Goal: Check status: Check status

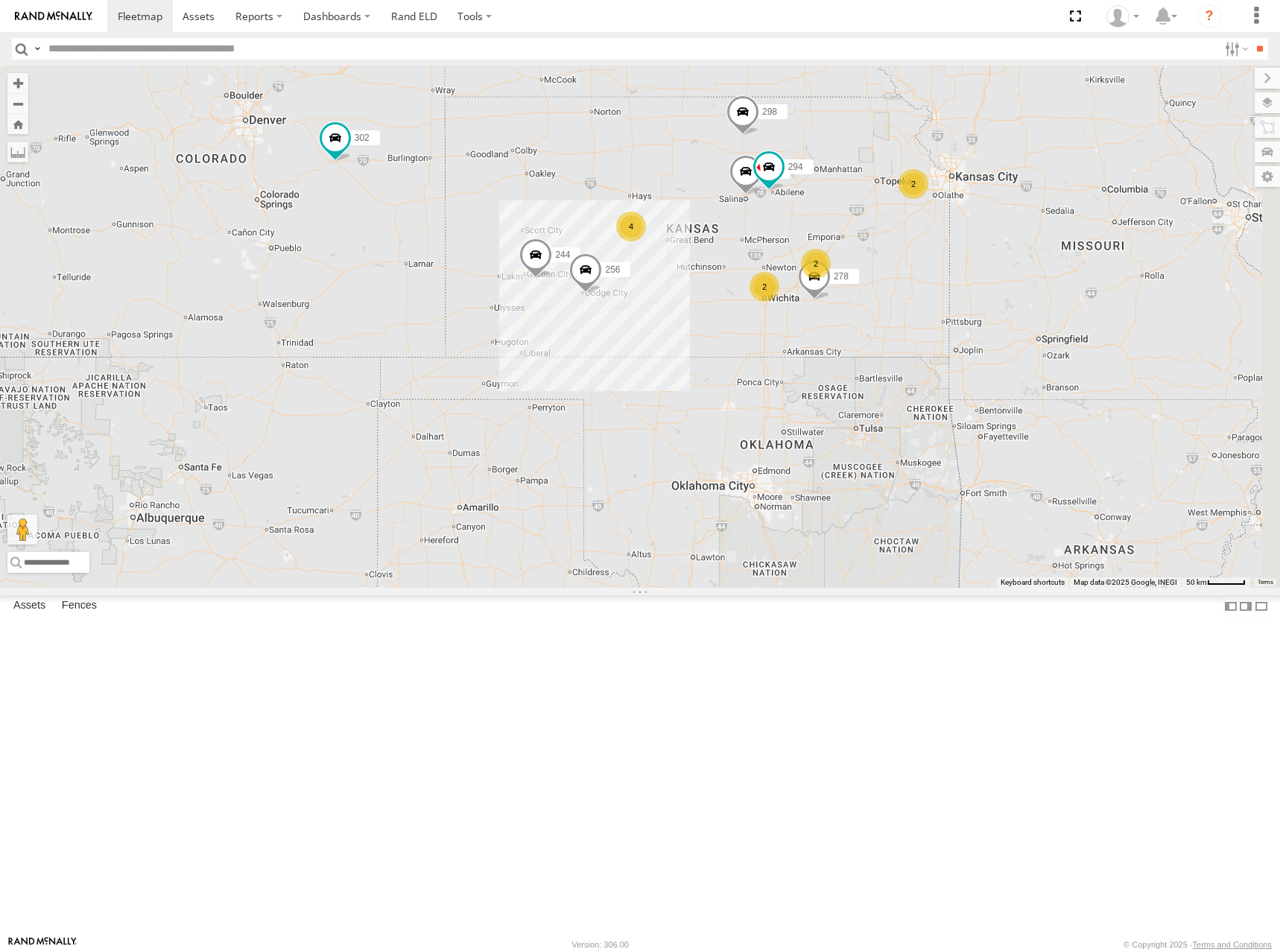
drag, startPoint x: 1036, startPoint y: 304, endPoint x: 1037, endPoint y: 342, distance: 38.0
click at [1037, 342] on div "244 246 298 270 256 264 302 278 294 2 4 2 2" at bounding box center [640, 326] width 1280 height 522
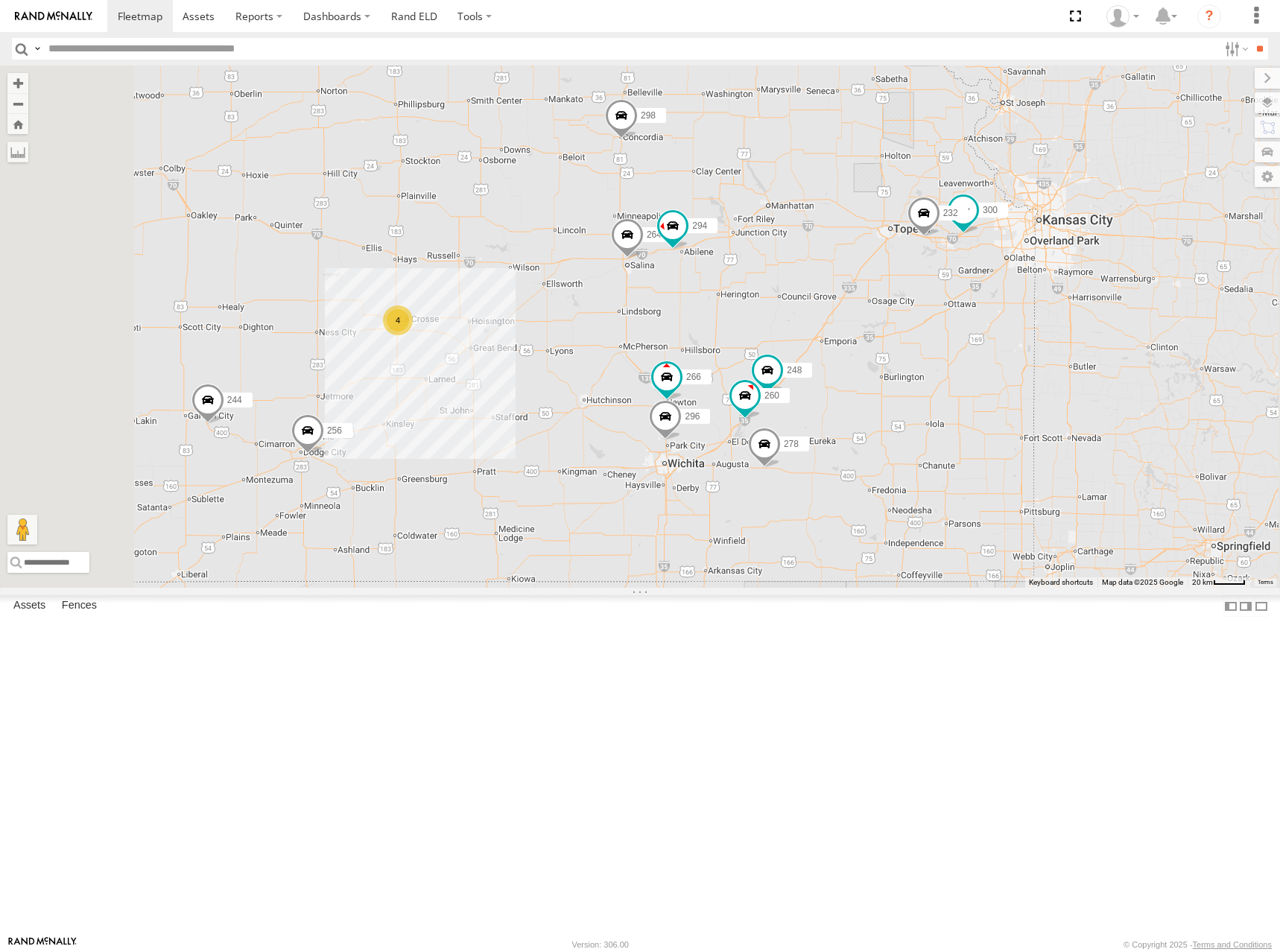
drag, startPoint x: 1021, startPoint y: 386, endPoint x: 1025, endPoint y: 374, distance: 12.6
click at [1025, 374] on div "244 246 298 270 256 264 302 278 294 300 4 232 296 248 266 260" at bounding box center [640, 326] width 1280 height 522
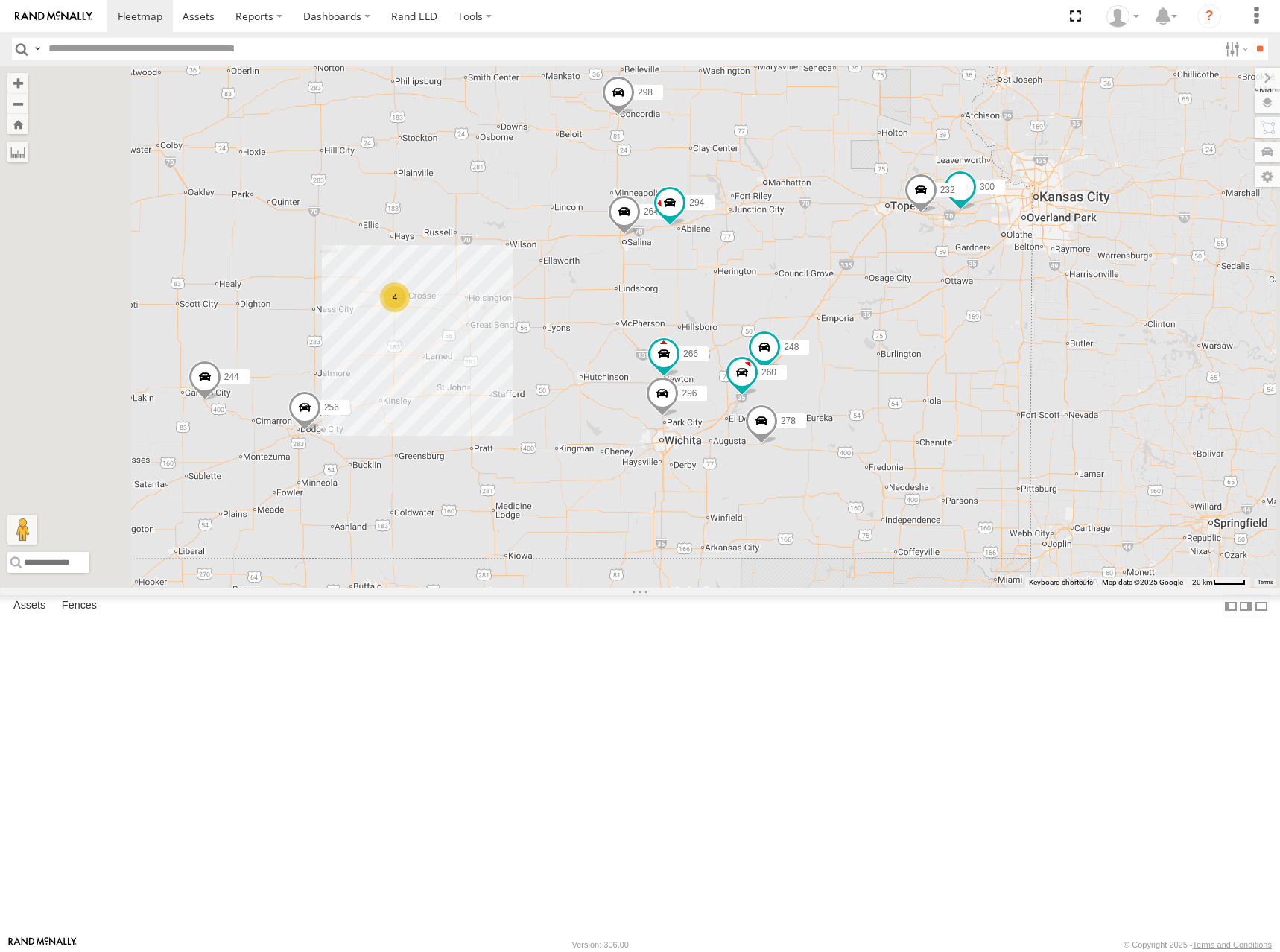
drag, startPoint x: 988, startPoint y: 430, endPoint x: 983, endPoint y: 409, distance: 21.6
click at [983, 409] on div "244 246 298 270 256 264 302 278 294 300 4 232 296 248 266 260" at bounding box center [640, 326] width 1280 height 522
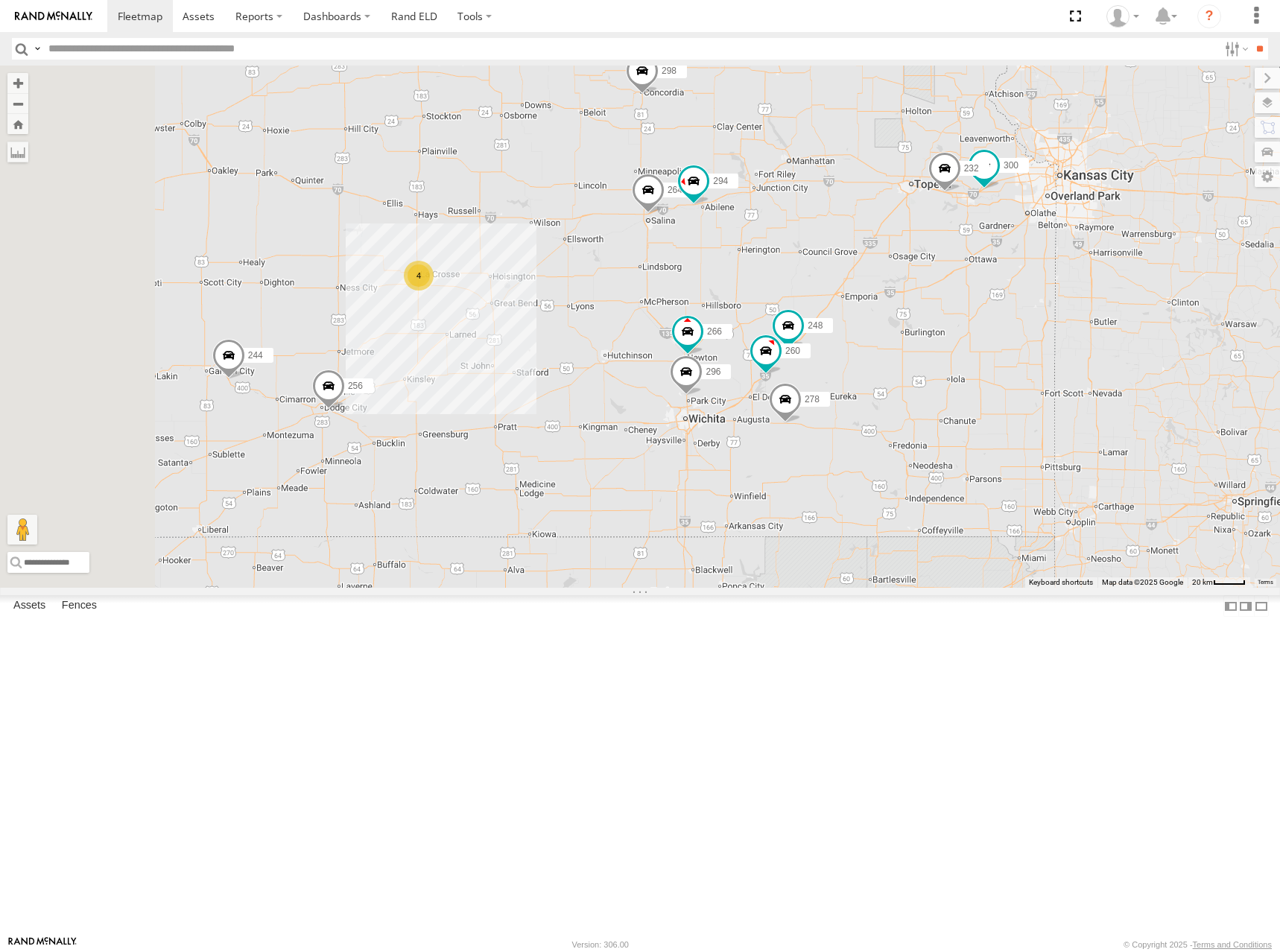
drag, startPoint x: 1028, startPoint y: 414, endPoint x: 1052, endPoint y: 398, distance: 28.8
click at [1052, 398] on div "244 246 298 270 256 264 302 278 294 300 232 296 248 266 260 4" at bounding box center [640, 326] width 1280 height 522
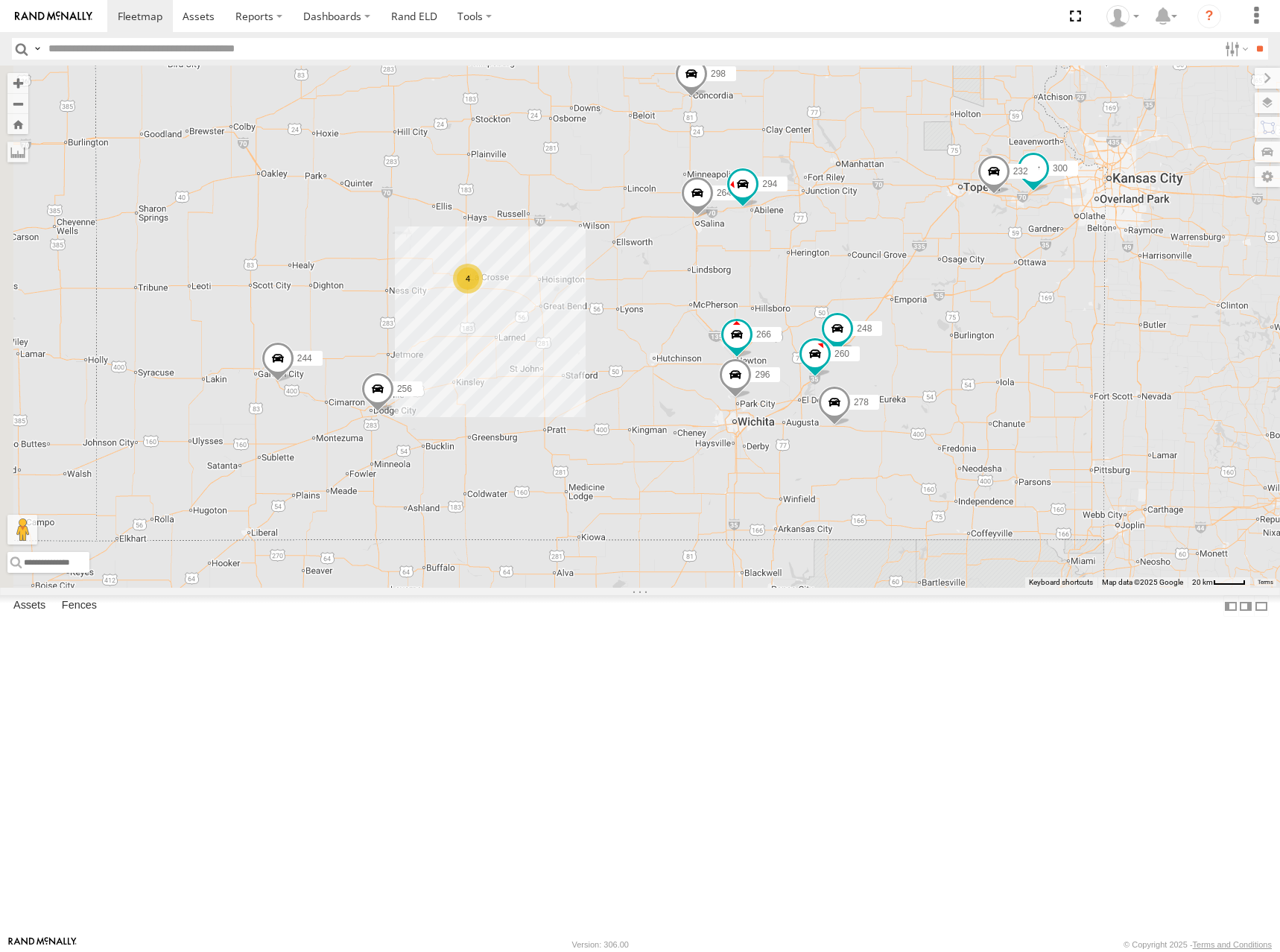
drag, startPoint x: 938, startPoint y: 419, endPoint x: 990, endPoint y: 423, distance: 52.2
click at [990, 423] on div "244 246 298 270 256 264 302 278 294 300 232 296 248 266 260 4" at bounding box center [640, 326] width 1280 height 522
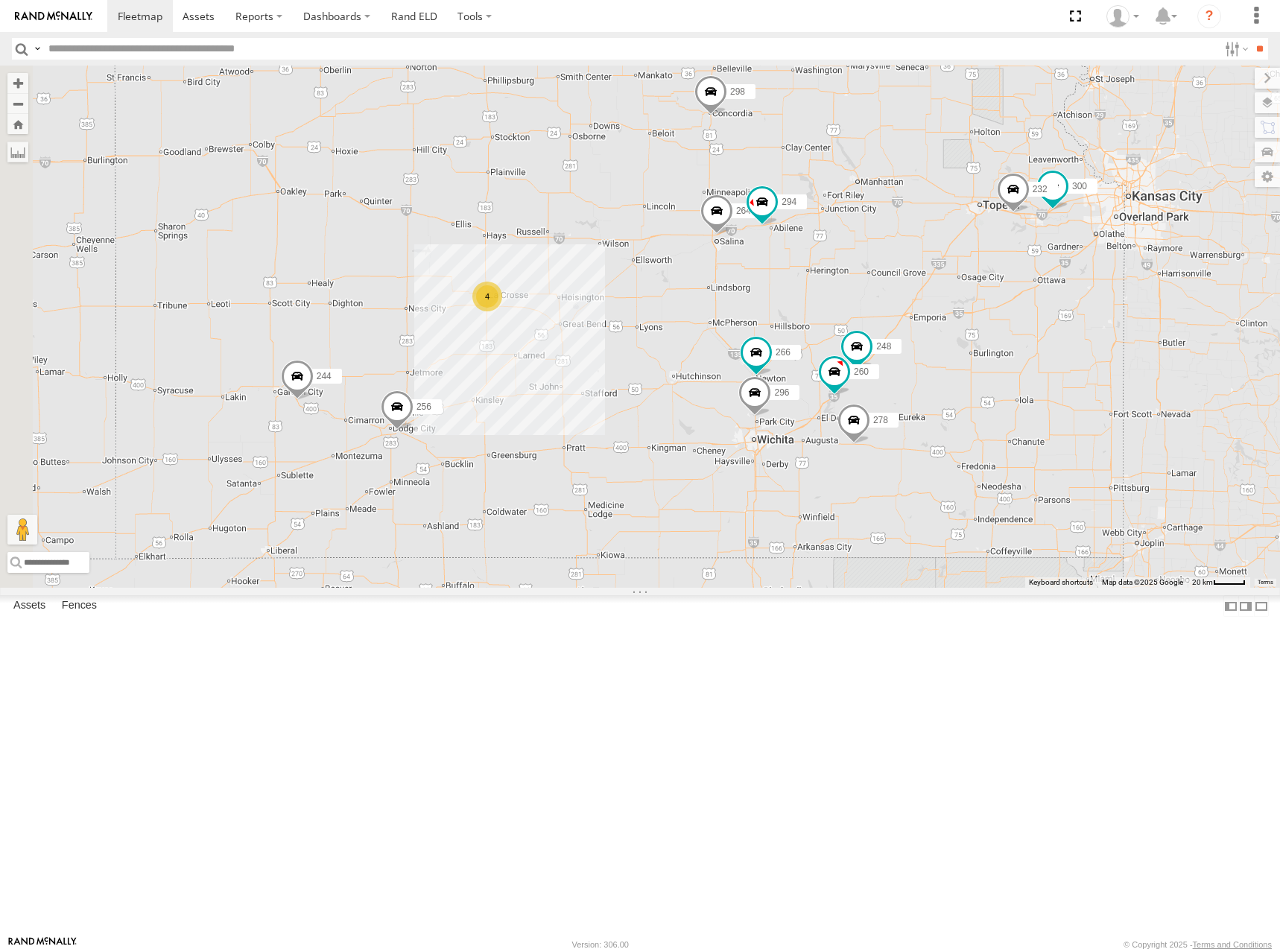
drag, startPoint x: 954, startPoint y: 422, endPoint x: 972, endPoint y: 437, distance: 23.4
click at [972, 437] on div "244 246 298 270 256 264 302 278 294 300 232 296 248 266 260 4" at bounding box center [640, 326] width 1280 height 522
drag, startPoint x: 1014, startPoint y: 325, endPoint x: 1025, endPoint y: 319, distance: 12.5
click at [1025, 319] on div "244 246 298 270 256 264 302 278 294 300 232 296 248 266 260 4" at bounding box center [640, 326] width 1280 height 522
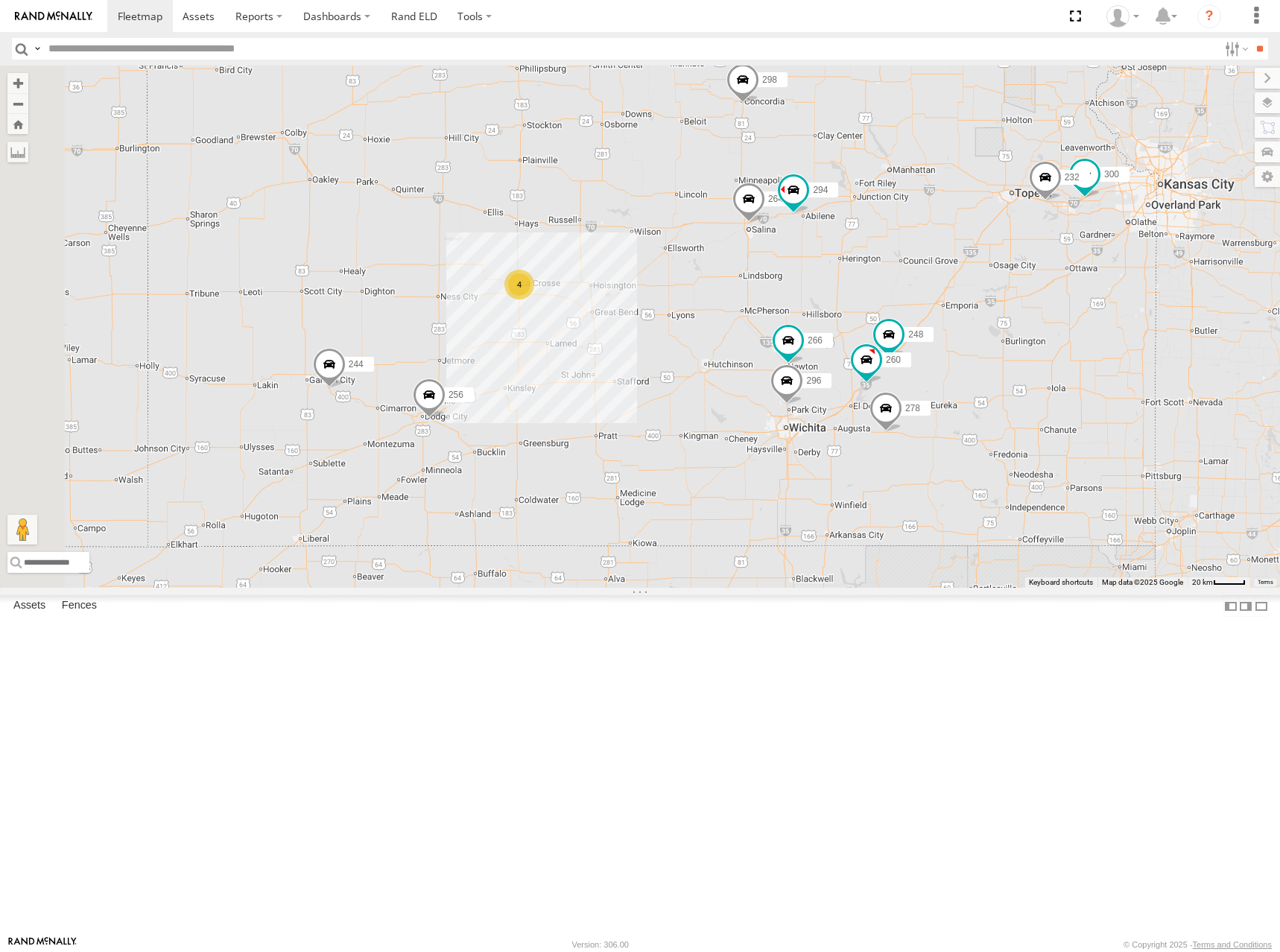
drag, startPoint x: 1013, startPoint y: 322, endPoint x: 1031, endPoint y: 313, distance: 20.1
click at [1031, 313] on div "244 246 298 270 256 264 302 278 294 300 232 296 248 266 260 4" at bounding box center [640, 326] width 1280 height 522
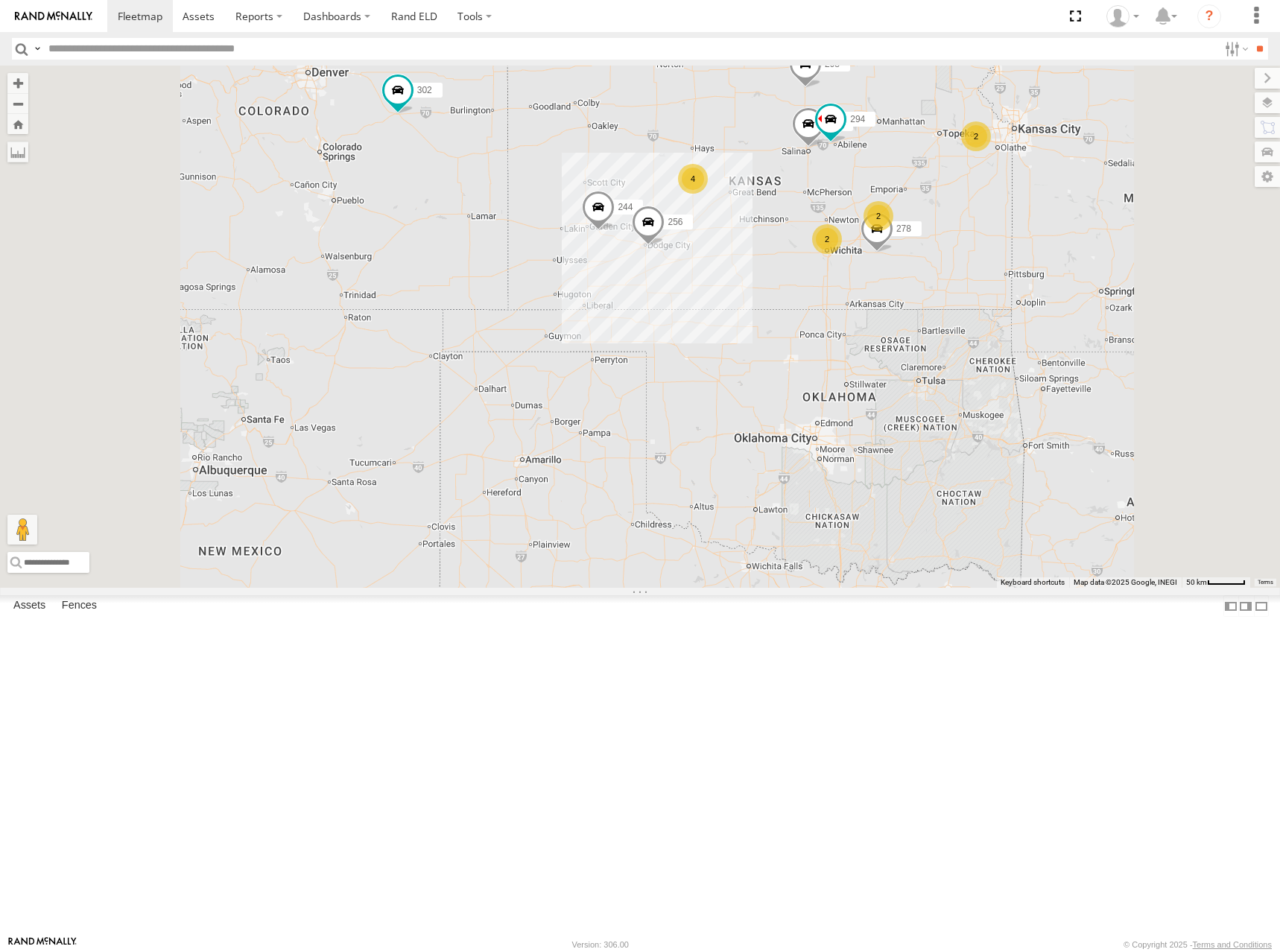
drag, startPoint x: 1033, startPoint y: 376, endPoint x: 1045, endPoint y: 341, distance: 37.0
click at [1045, 341] on div "244 246 298 270 256 264 302 278 294 2 4 2 2" at bounding box center [640, 326] width 1280 height 522
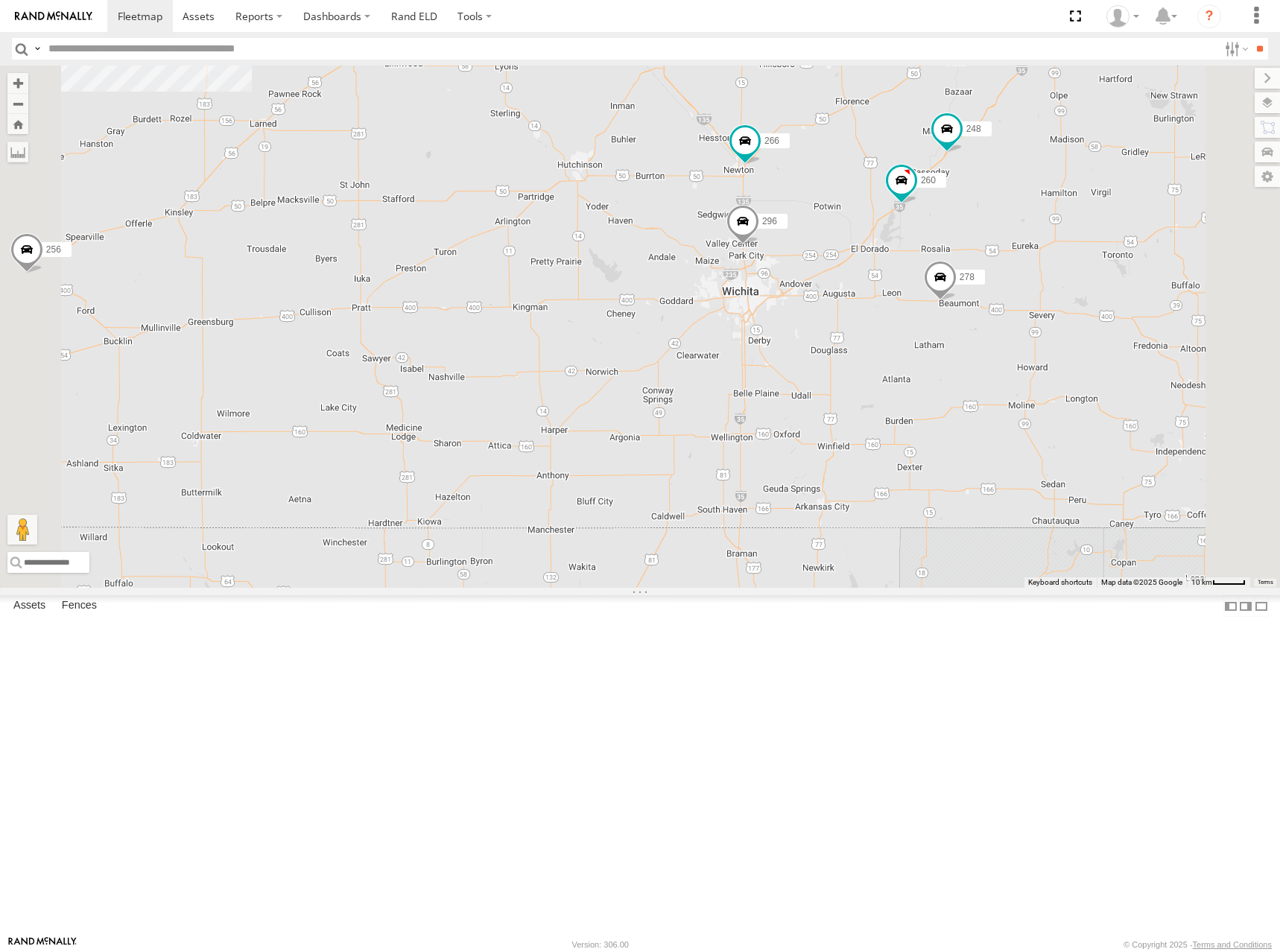
drag, startPoint x: 976, startPoint y: 390, endPoint x: 1015, endPoint y: 376, distance: 41.4
click at [1015, 376] on div "244 246 298 270 256 264 302 278 294 300 232 296 248 266 260 4" at bounding box center [640, 326] width 1280 height 522
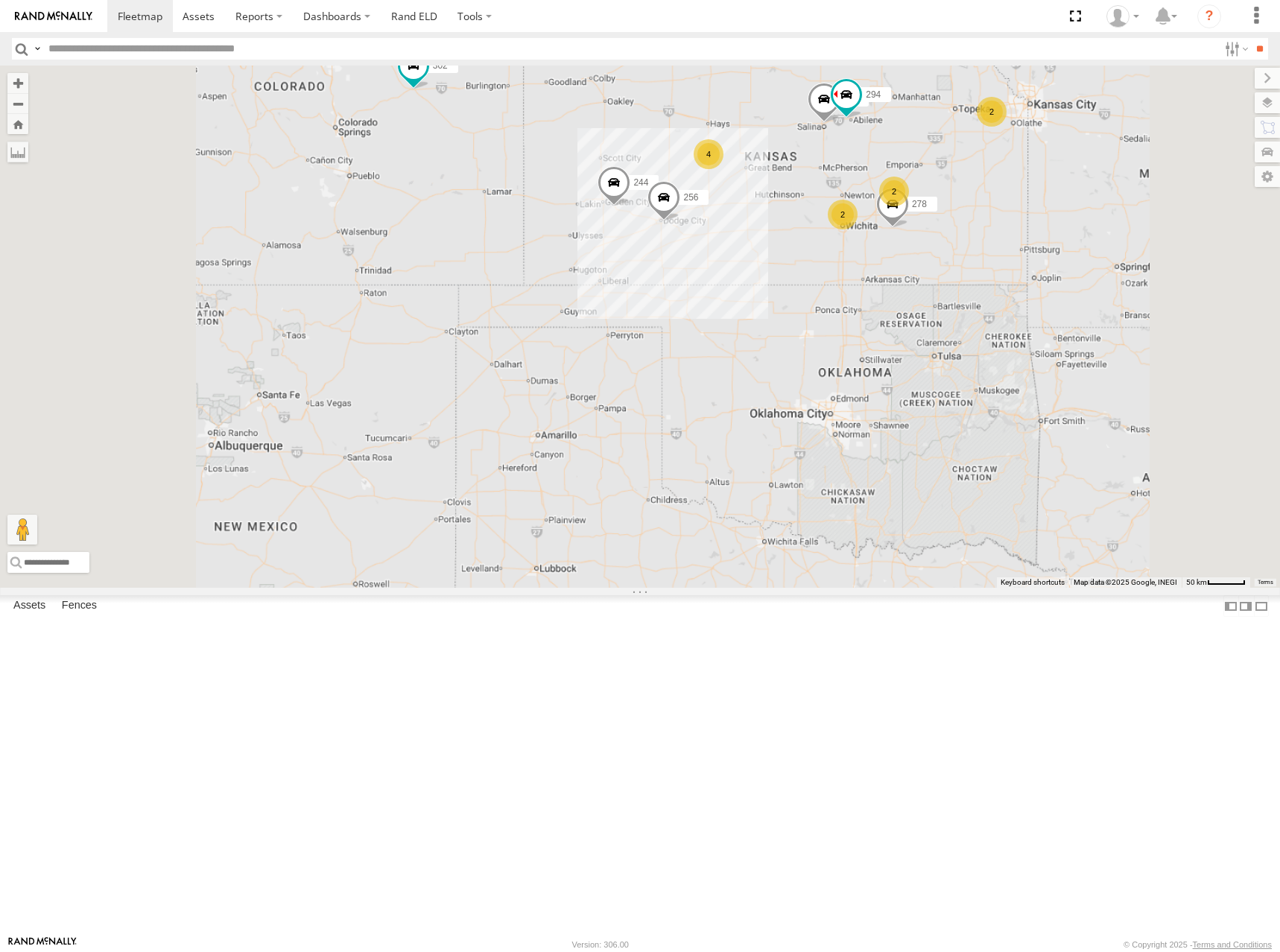
drag, startPoint x: 844, startPoint y: 349, endPoint x: 928, endPoint y: 346, distance: 84.1
click at [928, 346] on div "244 246 298 270 256 264 302 278 294 2 4 2 2" at bounding box center [640, 326] width 1280 height 522
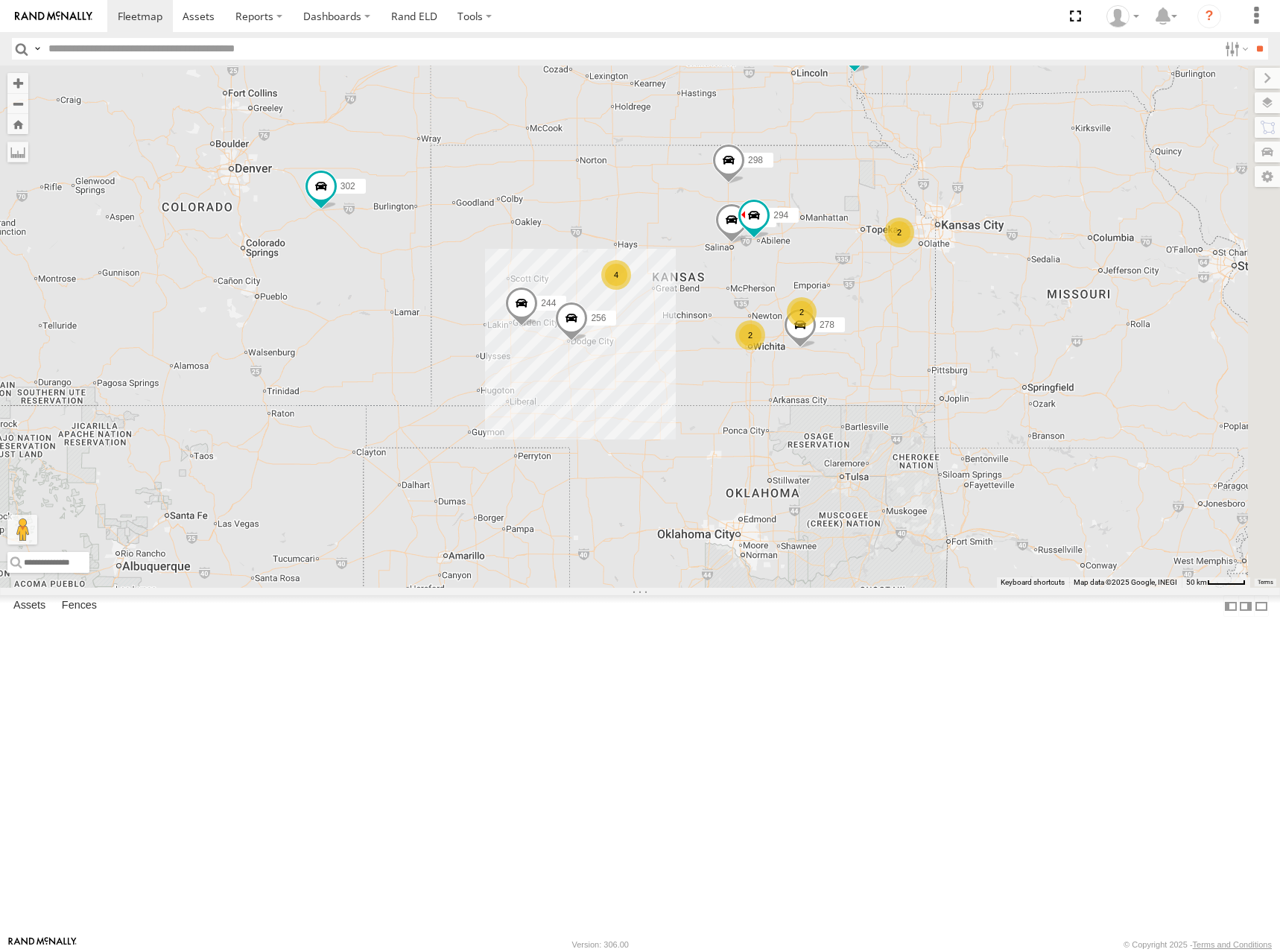
drag, startPoint x: 947, startPoint y: 236, endPoint x: 817, endPoint y: 367, distance: 184.6
click at [817, 367] on div "244 246 298 270 256 264 302 278 294 2 4 2 2" at bounding box center [640, 326] width 1280 height 522
